Goal: Information Seeking & Learning: Learn about a topic

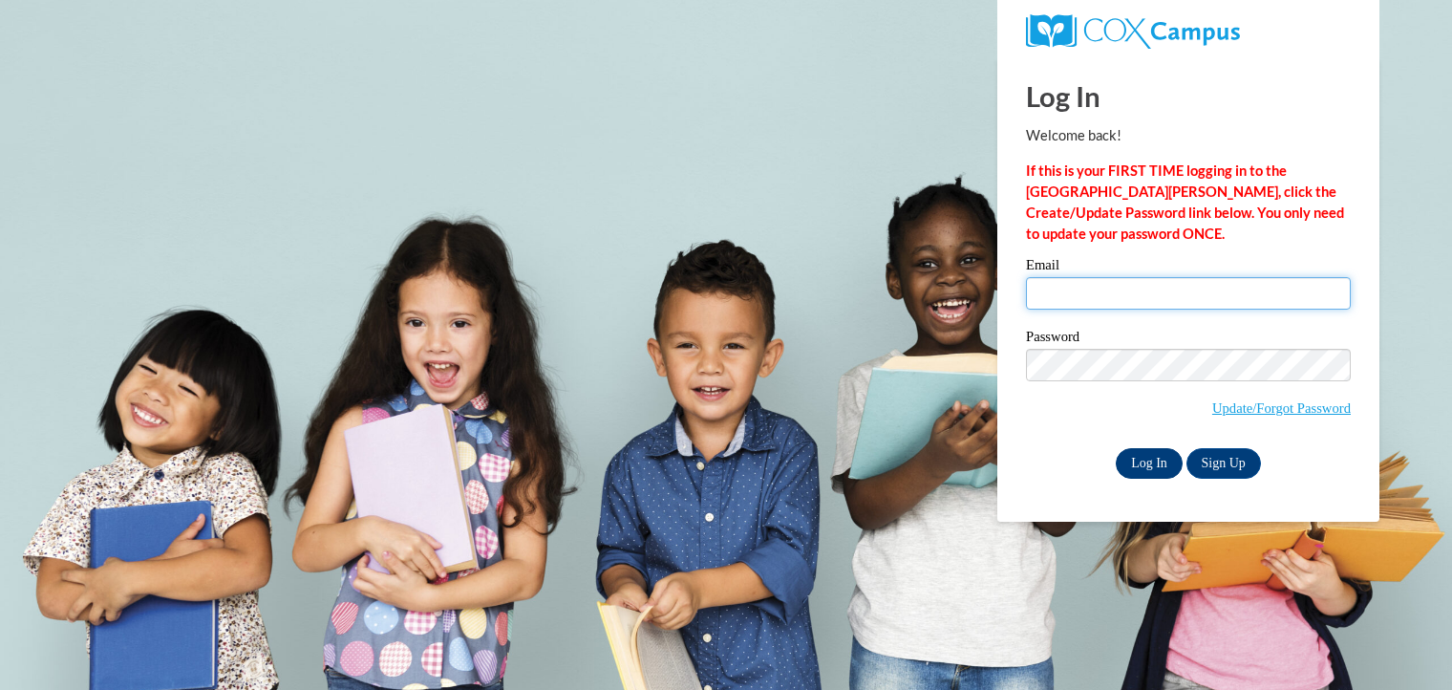
type input "[EMAIL_ADDRESS][DOMAIN_NAME]"
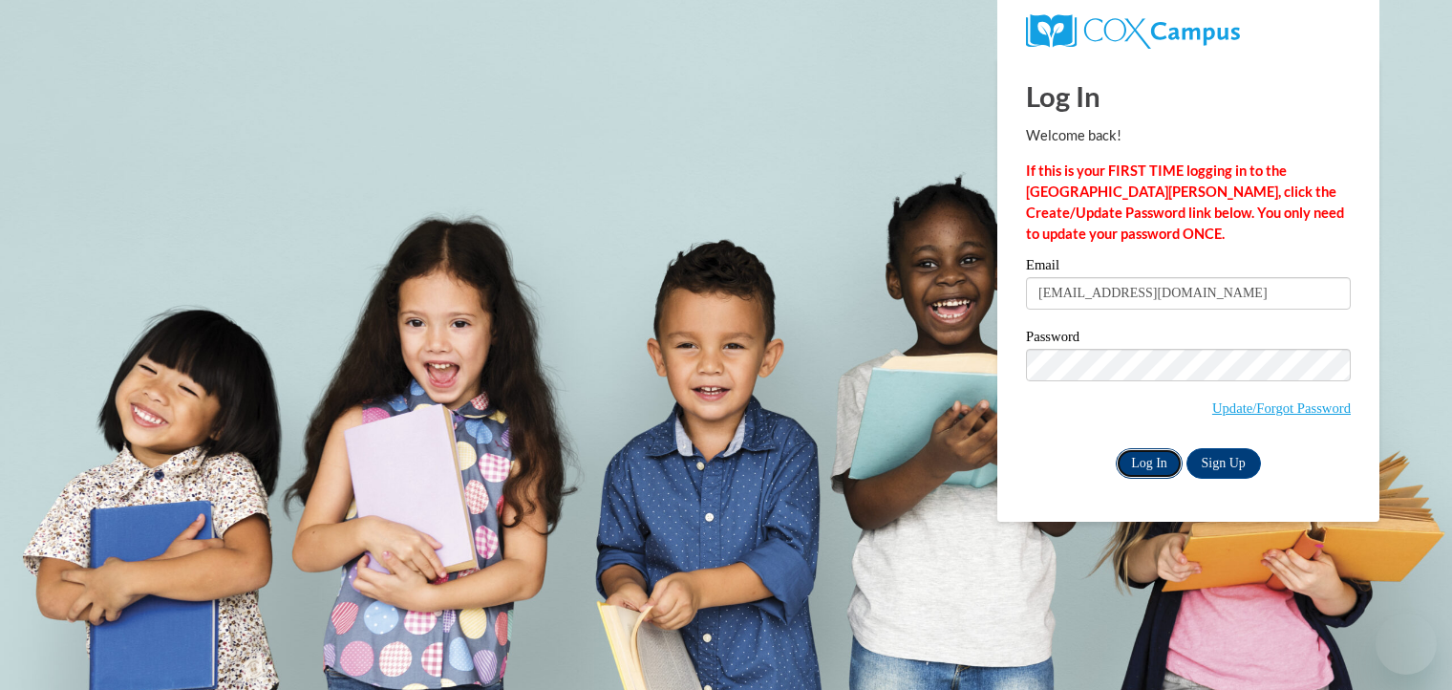
click at [1168, 448] on input "Log In" at bounding box center [1149, 463] width 67 height 31
click at [1158, 460] on input "Log In" at bounding box center [1149, 463] width 67 height 31
click at [1153, 467] on input "Log In" at bounding box center [1149, 463] width 67 height 31
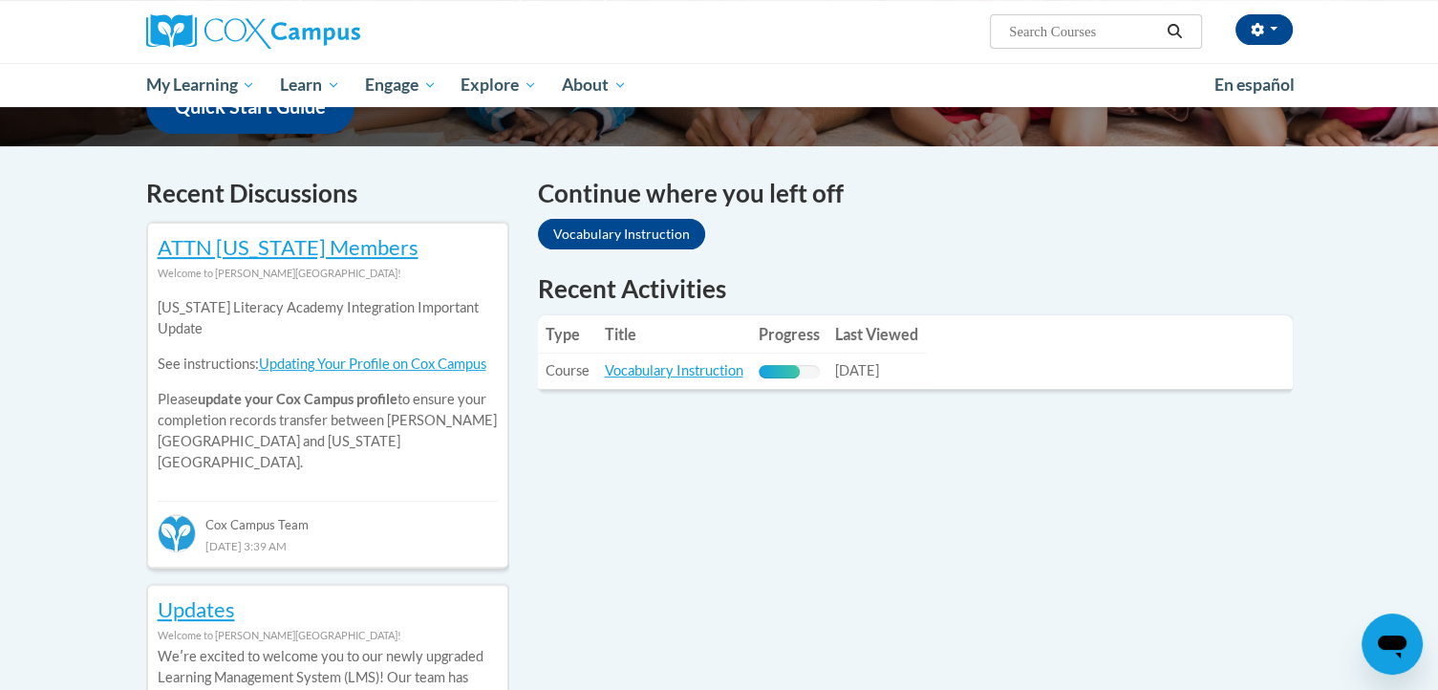
scroll to position [516, 0]
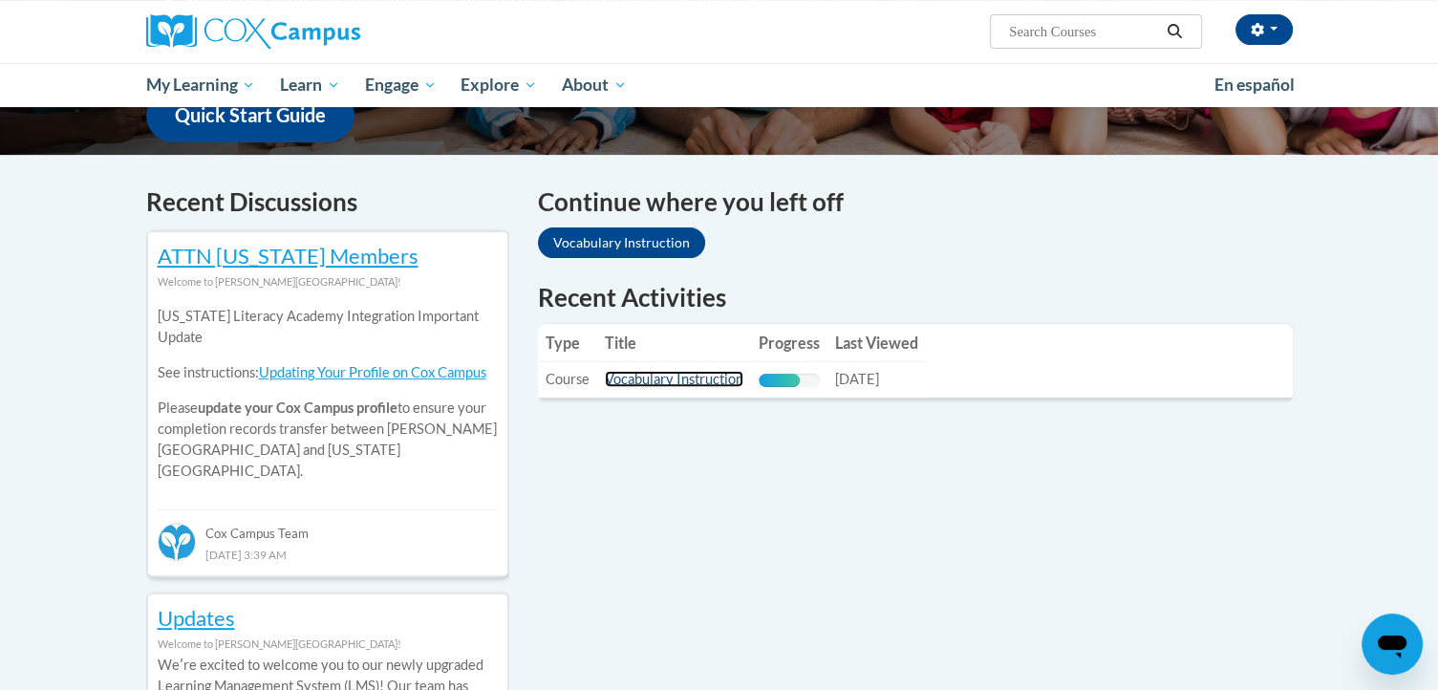
click at [689, 379] on link "Vocabulary Instruction" at bounding box center [674, 379] width 139 height 16
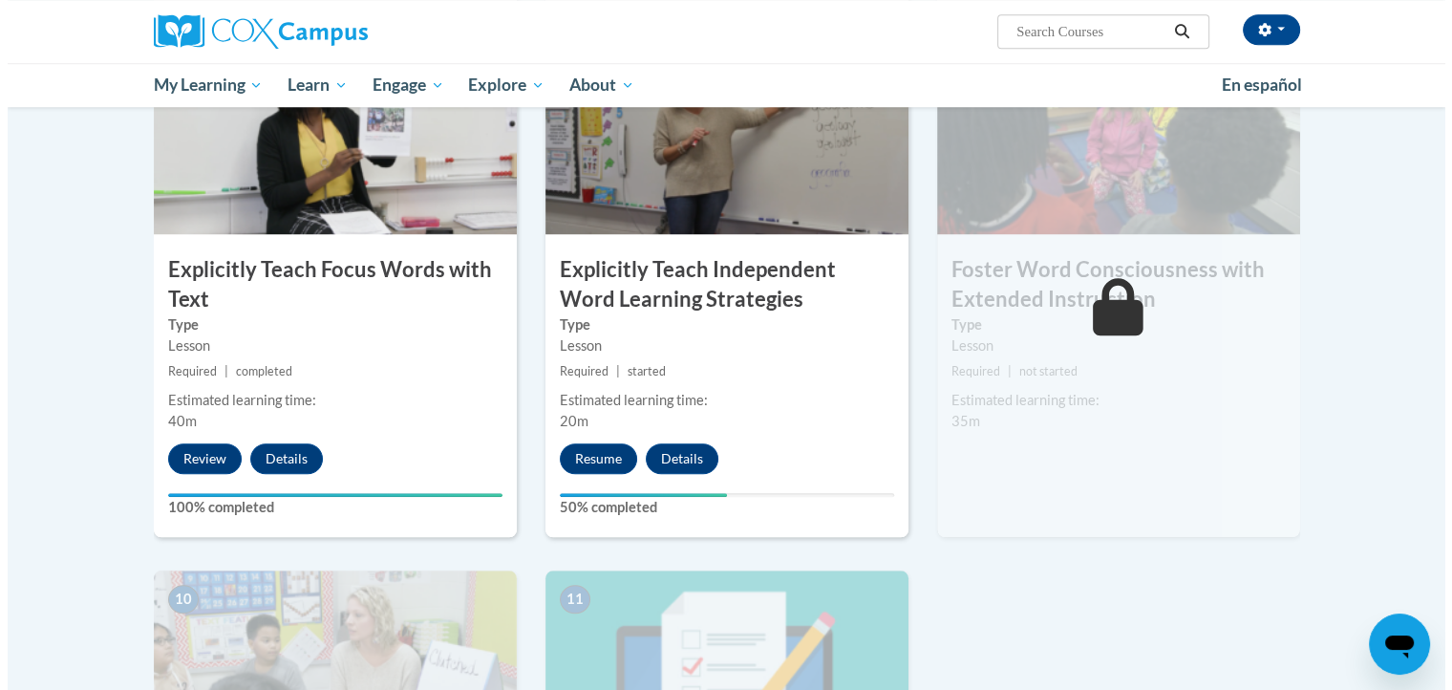
scroll to position [1543, 0]
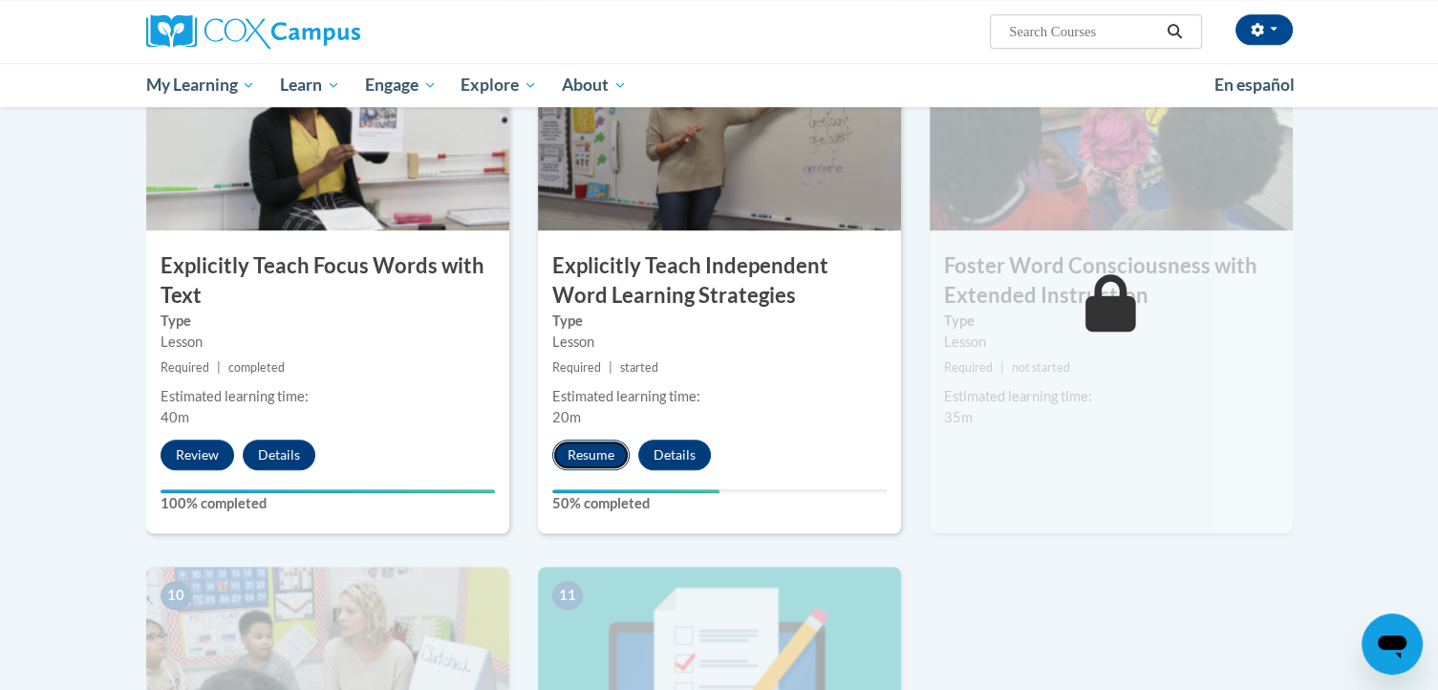
click at [577, 446] on button "Resume" at bounding box center [590, 455] width 77 height 31
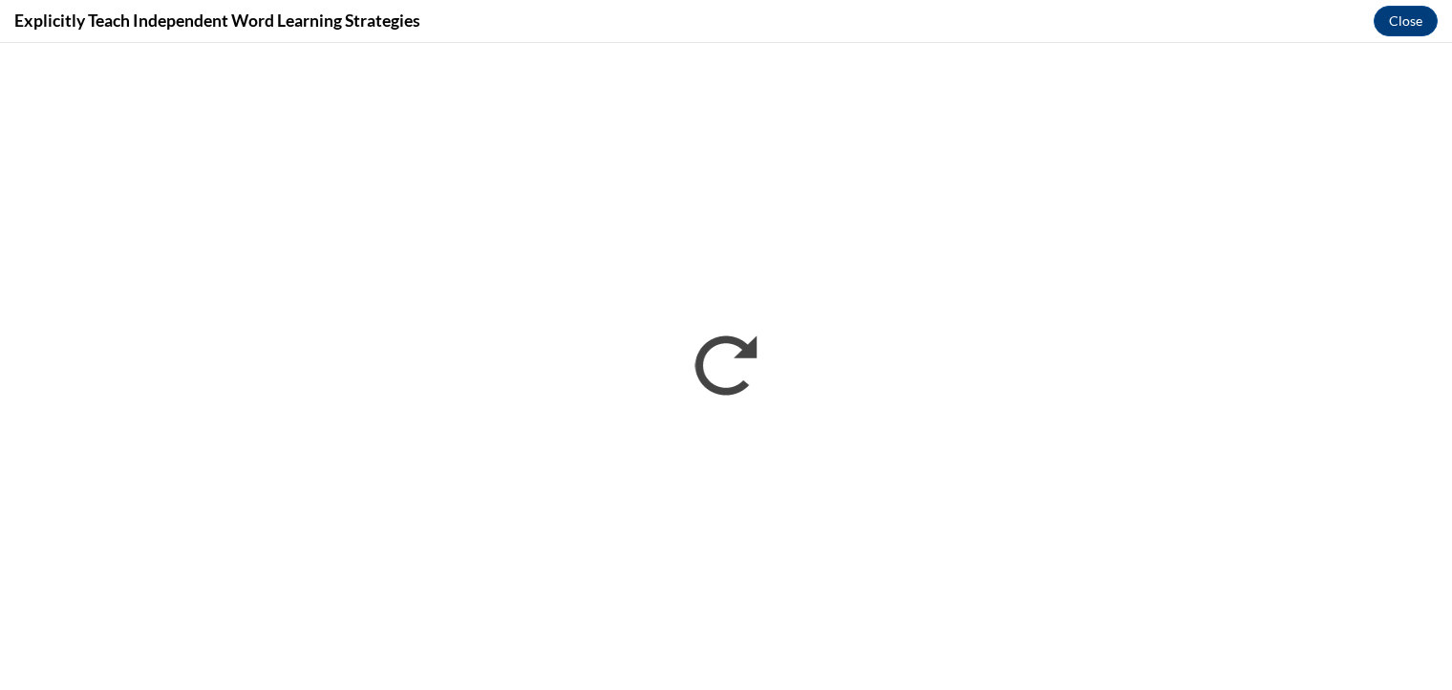
scroll to position [0, 0]
